Goal: Transaction & Acquisition: Register for event/course

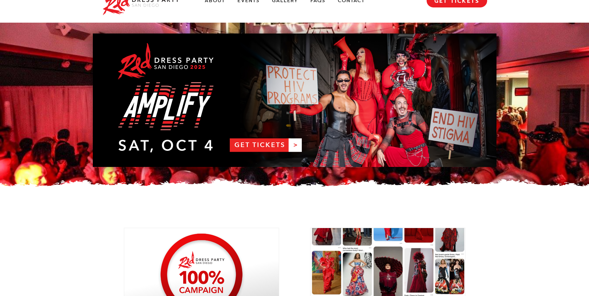
scroll to position [31, 0]
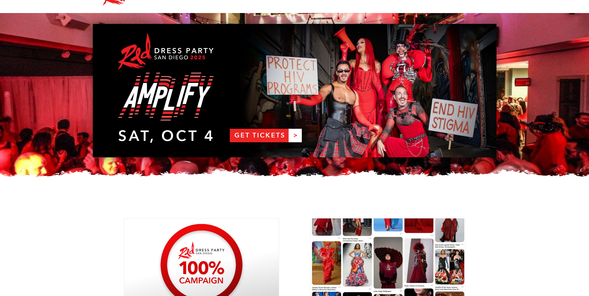
click at [73, 174] on div at bounding box center [294, 179] width 589 height 25
click at [272, 134] on link "RDPSD 2025 Banner" at bounding box center [295, 91] width 404 height 134
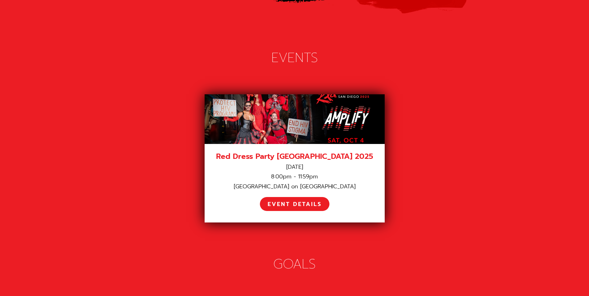
scroll to position [869, 0]
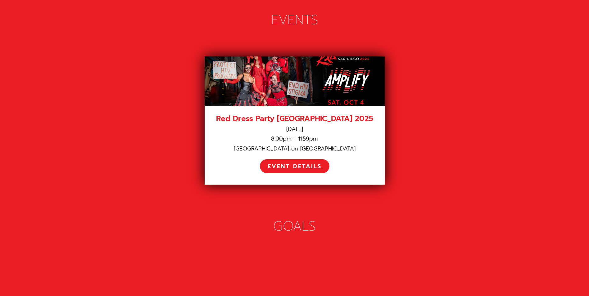
click at [343, 145] on div "[GEOGRAPHIC_DATA] on [GEOGRAPHIC_DATA]" at bounding box center [294, 148] width 165 height 7
